Goal: Information Seeking & Learning: Learn about a topic

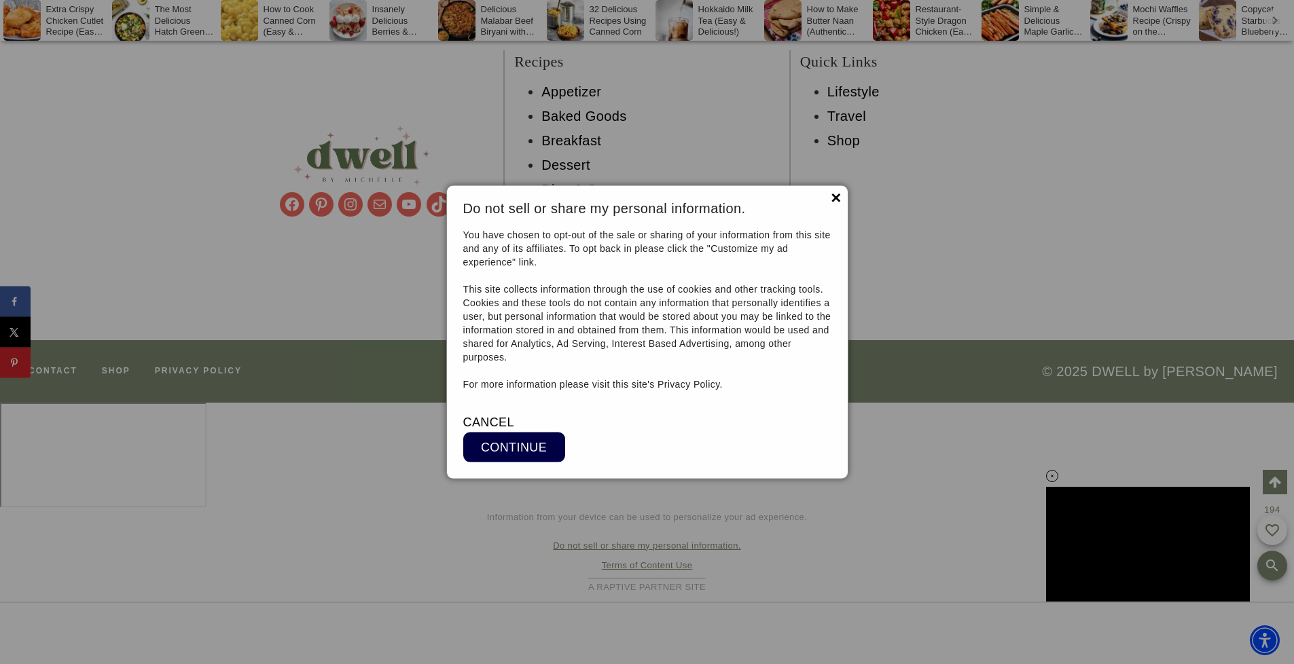
scroll to position [17172, 0]
